Goal: Task Accomplishment & Management: Manage account settings

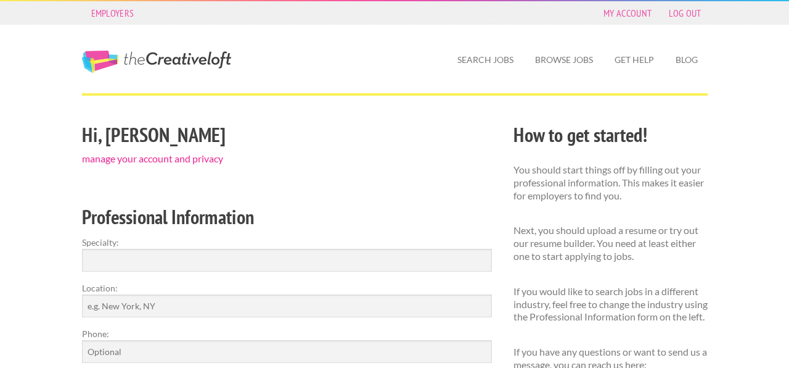
click at [153, 160] on link "manage your account and privacy" at bounding box center [152, 158] width 141 height 12
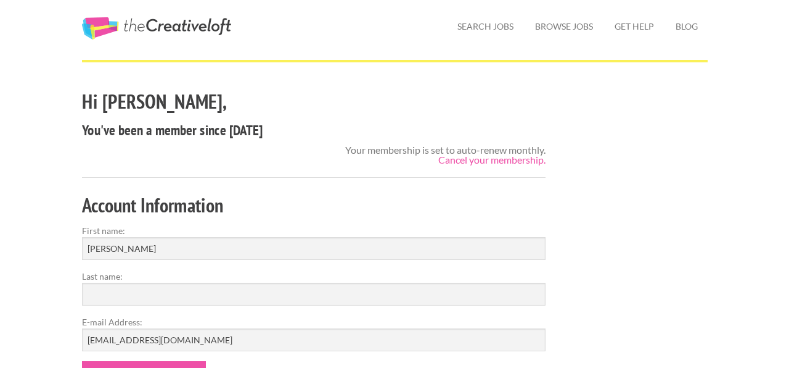
scroll to position [35, 0]
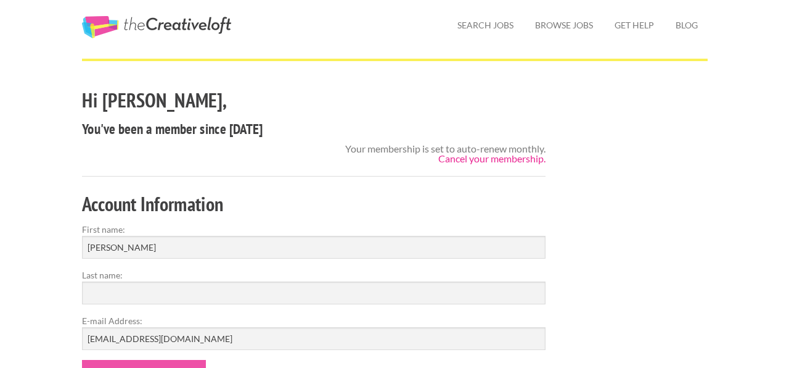
click at [470, 157] on link "Cancel your membership." at bounding box center [492, 158] width 107 height 12
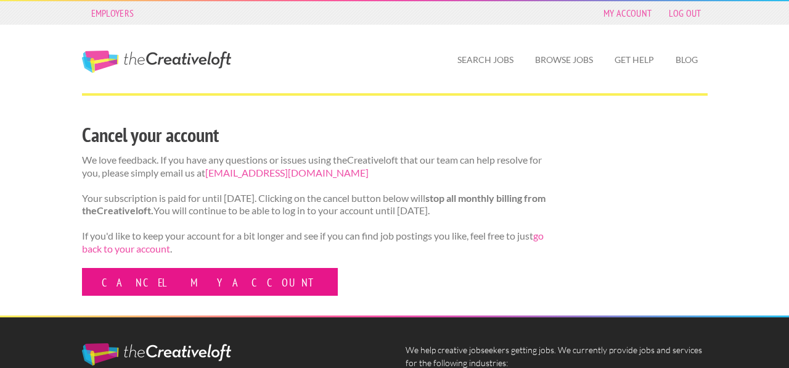
click at [170, 295] on link "Cancel my account" at bounding box center [210, 282] width 256 height 28
